Goal: Task Accomplishment & Management: Use online tool/utility

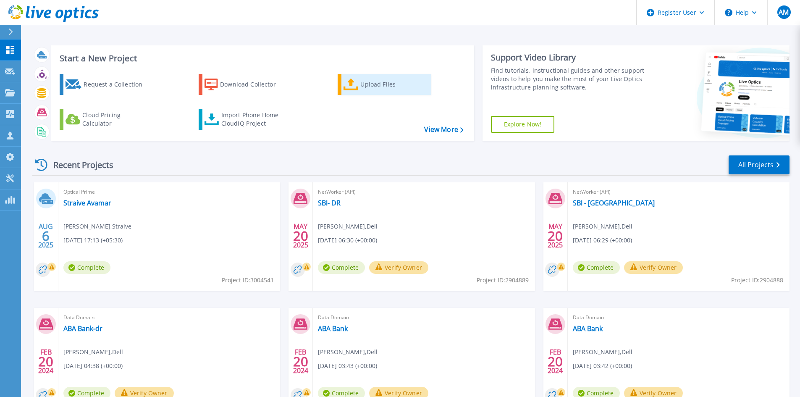
click at [358, 89] on icon at bounding box center [350, 85] width 15 height 12
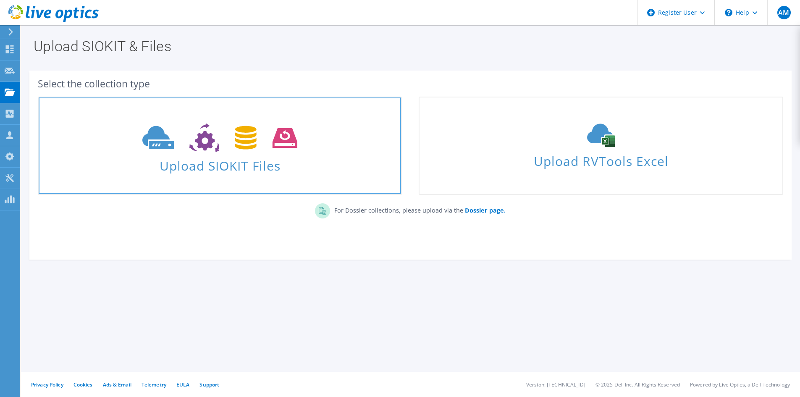
click at [210, 166] on span "Upload SIOKIT Files" at bounding box center [220, 163] width 362 height 18
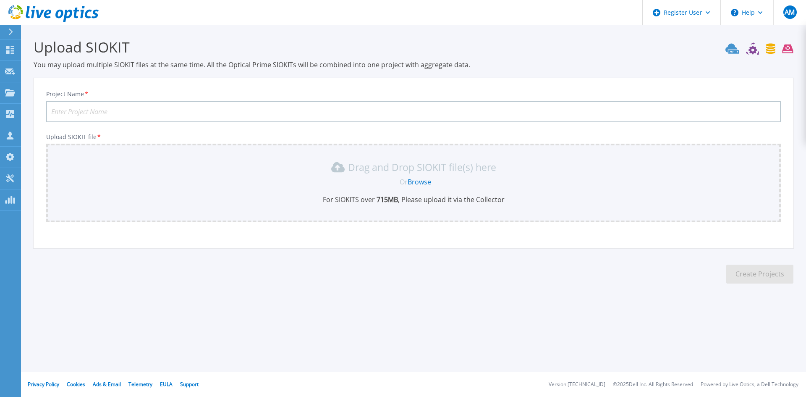
click at [100, 114] on input "Project Name *" at bounding box center [413, 111] width 735 height 21
click at [106, 116] on input "Project Name *" at bounding box center [413, 111] width 735 height 21
click at [105, 114] on input "Project Name *" at bounding box center [413, 111] width 735 height 21
type input "straive"
click at [417, 183] on link "Browse" at bounding box center [420, 181] width 24 height 9
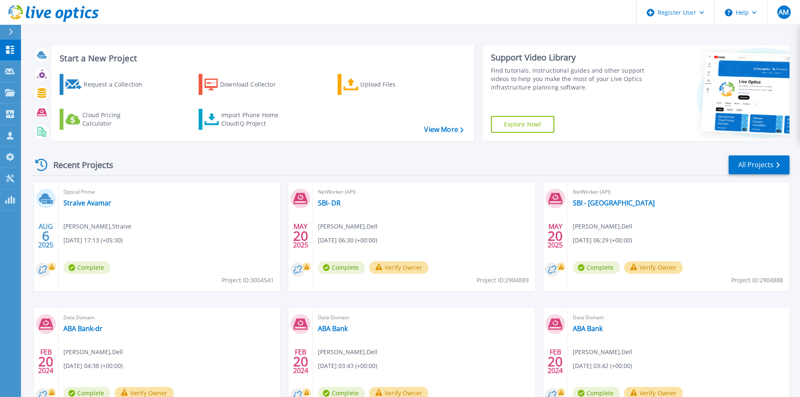
click at [9, 39] on div at bounding box center [14, 32] width 13 height 14
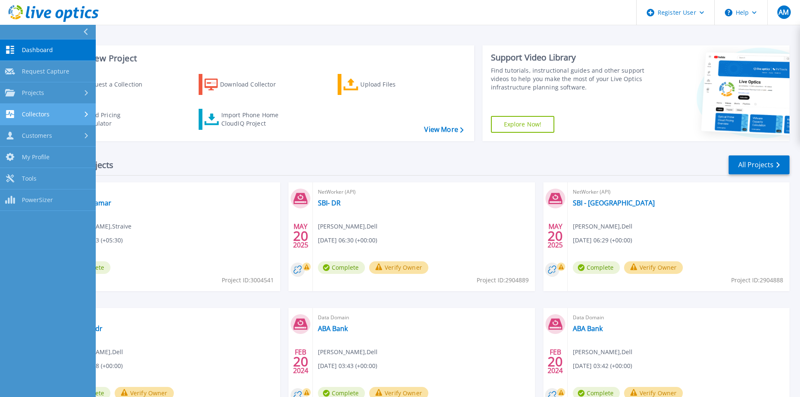
click at [81, 111] on div "Collectors" at bounding box center [48, 114] width 86 height 8
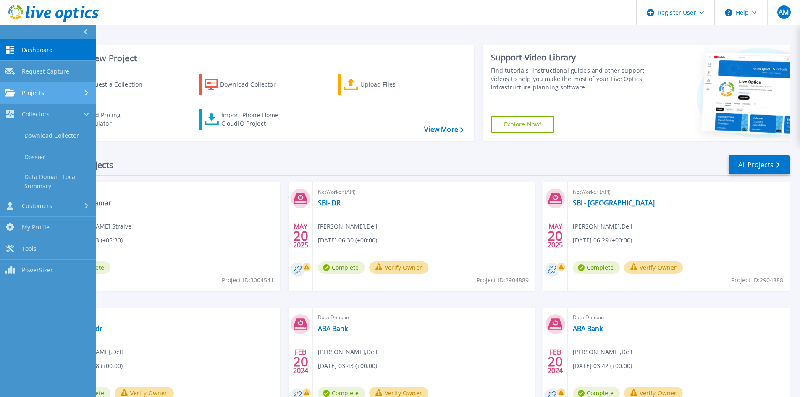
click at [85, 93] on icon at bounding box center [86, 92] width 3 height 5
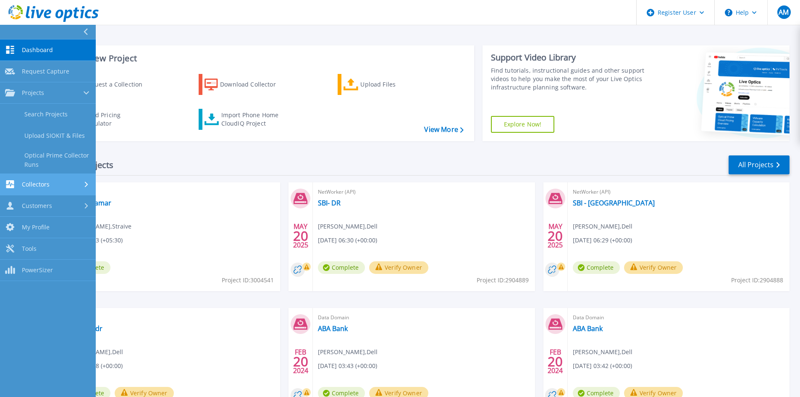
click at [86, 183] on icon at bounding box center [86, 183] width 3 height 5
click at [85, 204] on icon at bounding box center [86, 205] width 3 height 5
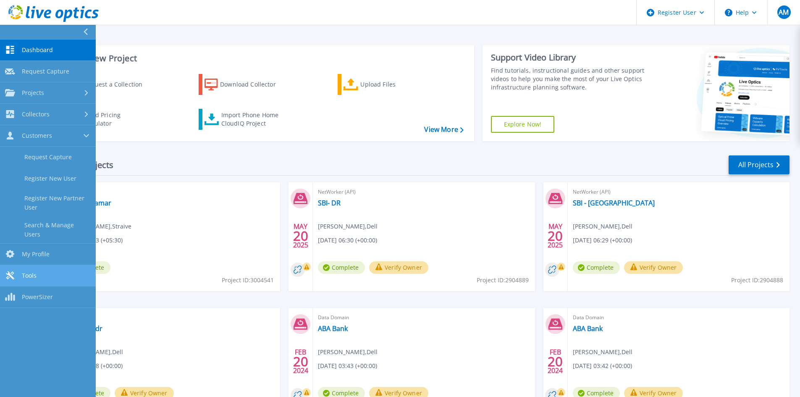
click at [40, 265] on link "Tools Tools" at bounding box center [48, 275] width 96 height 21
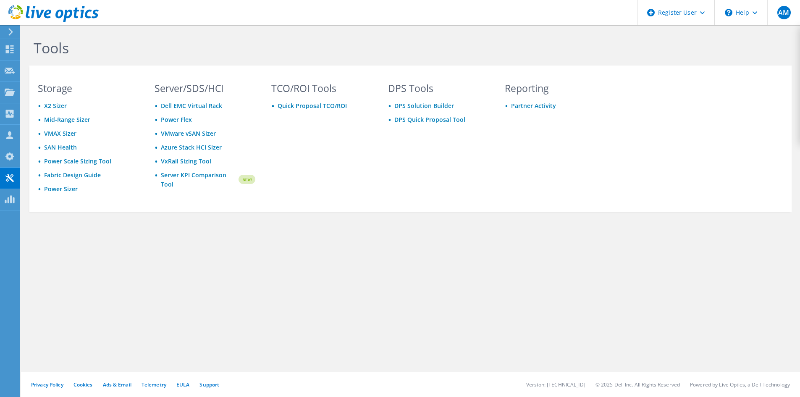
click at [13, 33] on icon at bounding box center [11, 32] width 6 height 8
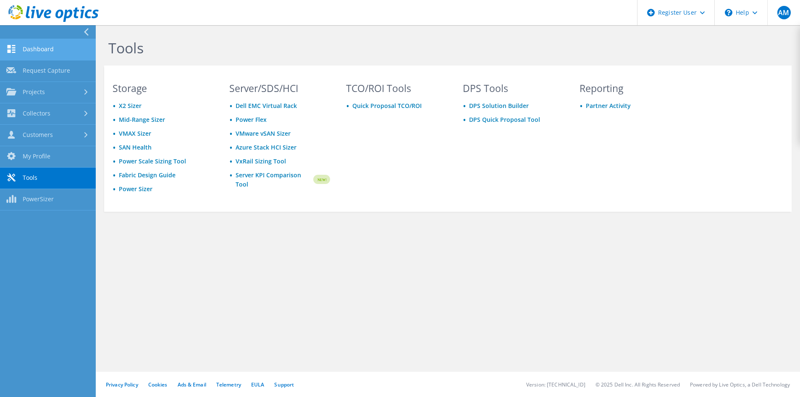
click at [20, 45] on link "Dashboard" at bounding box center [48, 49] width 96 height 21
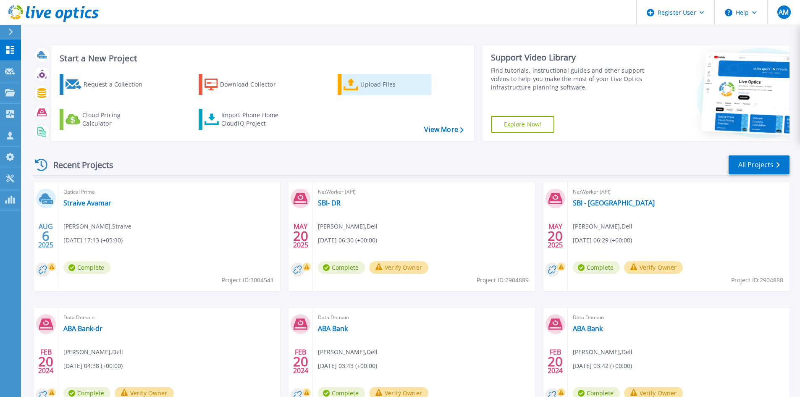
click at [370, 83] on div "Upload Files" at bounding box center [393, 84] width 67 height 17
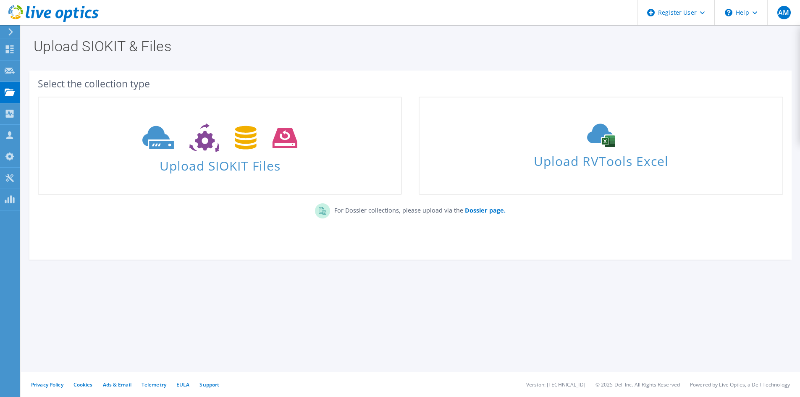
click at [7, 30] on div at bounding box center [9, 32] width 9 height 8
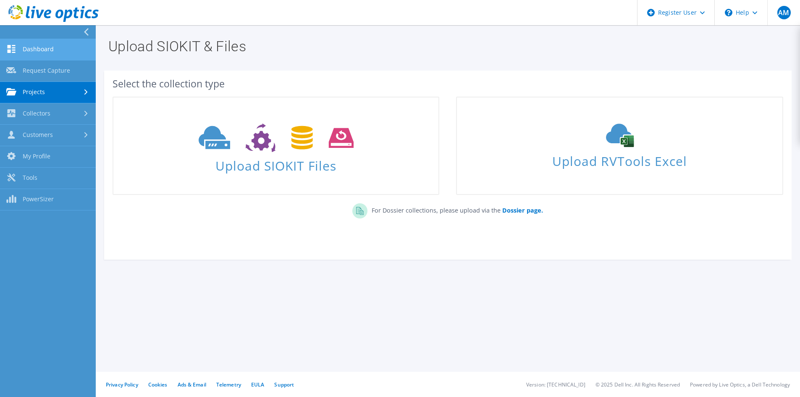
click at [17, 50] on link "Dashboard" at bounding box center [48, 49] width 96 height 21
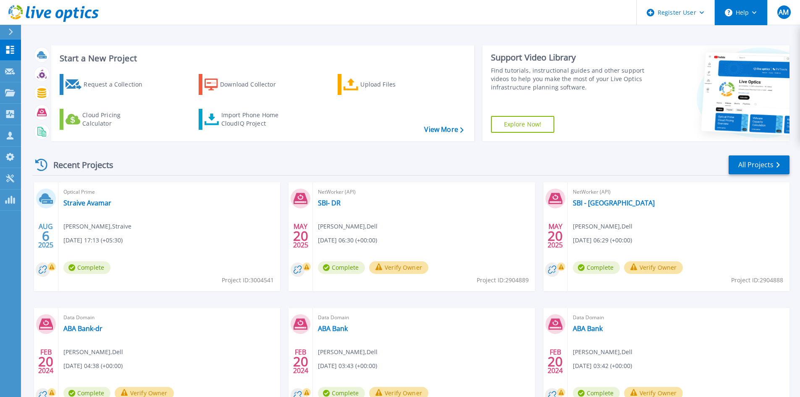
click at [740, 14] on button "Help" at bounding box center [741, 12] width 52 height 25
click at [684, 157] on div "Recent Projects All Projects" at bounding box center [410, 165] width 757 height 21
click at [746, 10] on button "Help" at bounding box center [741, 12] width 52 height 25
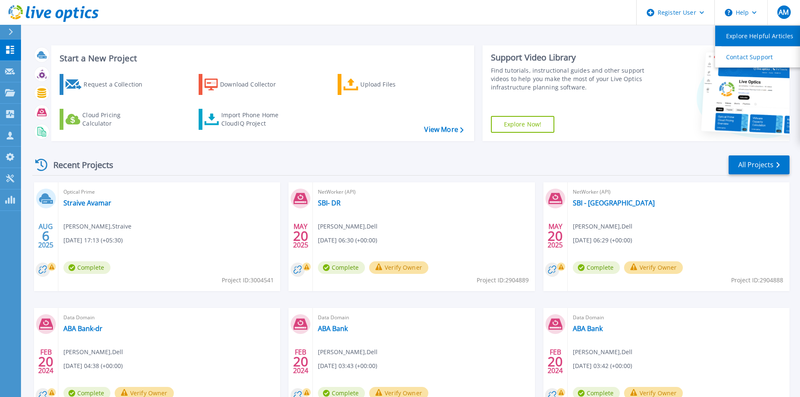
click at [748, 31] on link "Explore Helpful Articles" at bounding box center [762, 36] width 94 height 21
